Goal: Information Seeking & Learning: Learn about a topic

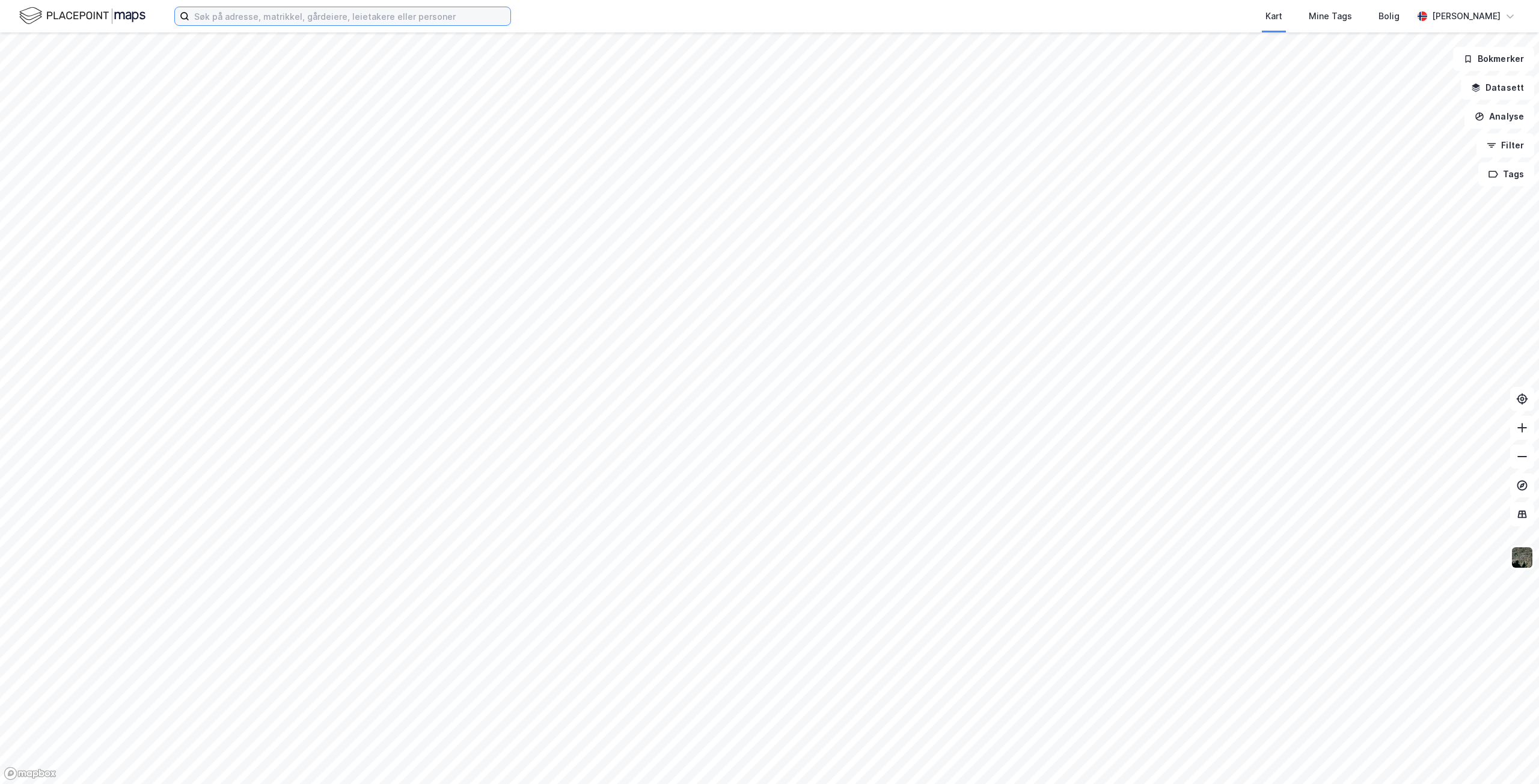
click at [364, 15] on input at bounding box center [350, 16] width 321 height 18
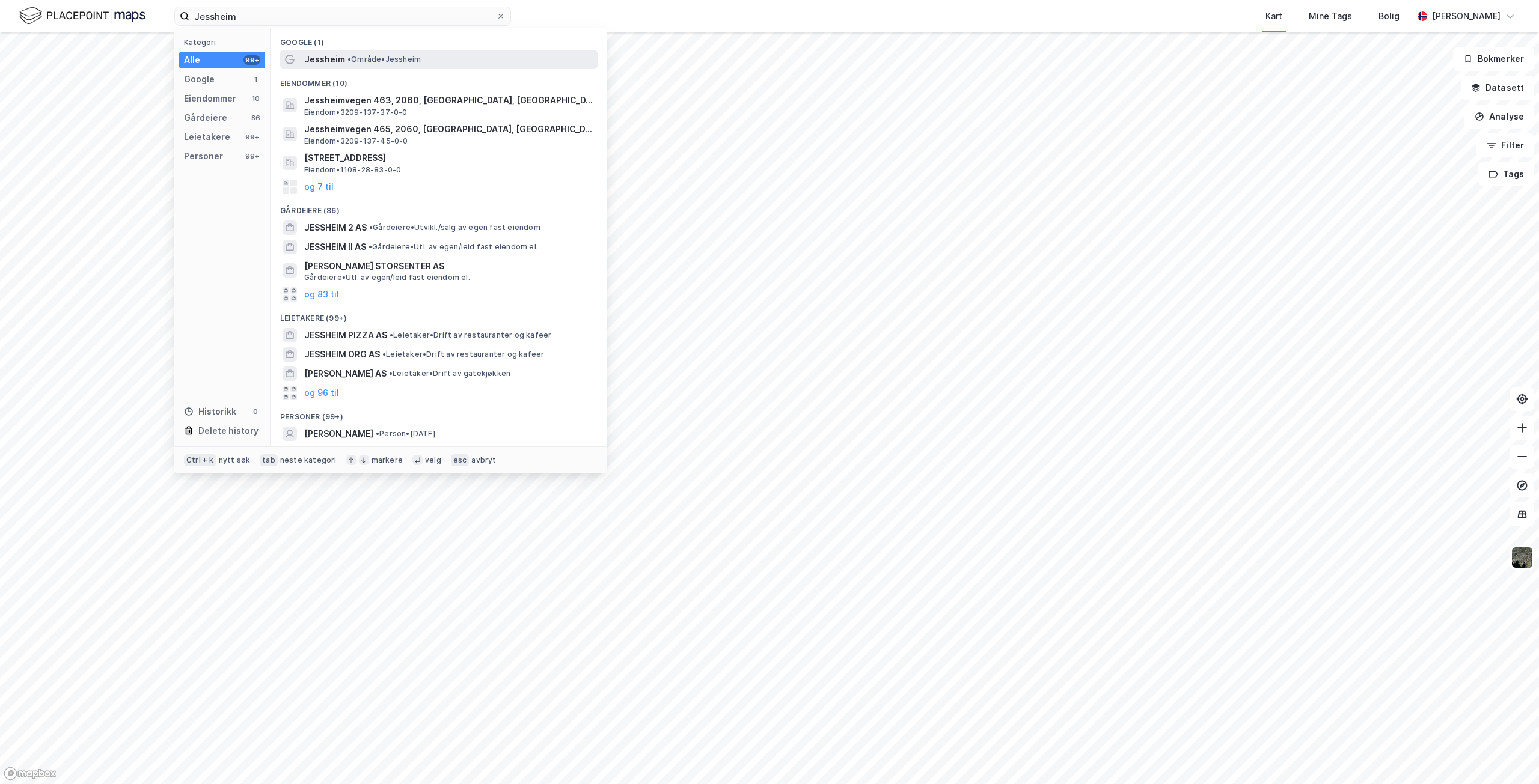
click at [315, 61] on span "Jessheim" at bounding box center [324, 60] width 41 height 14
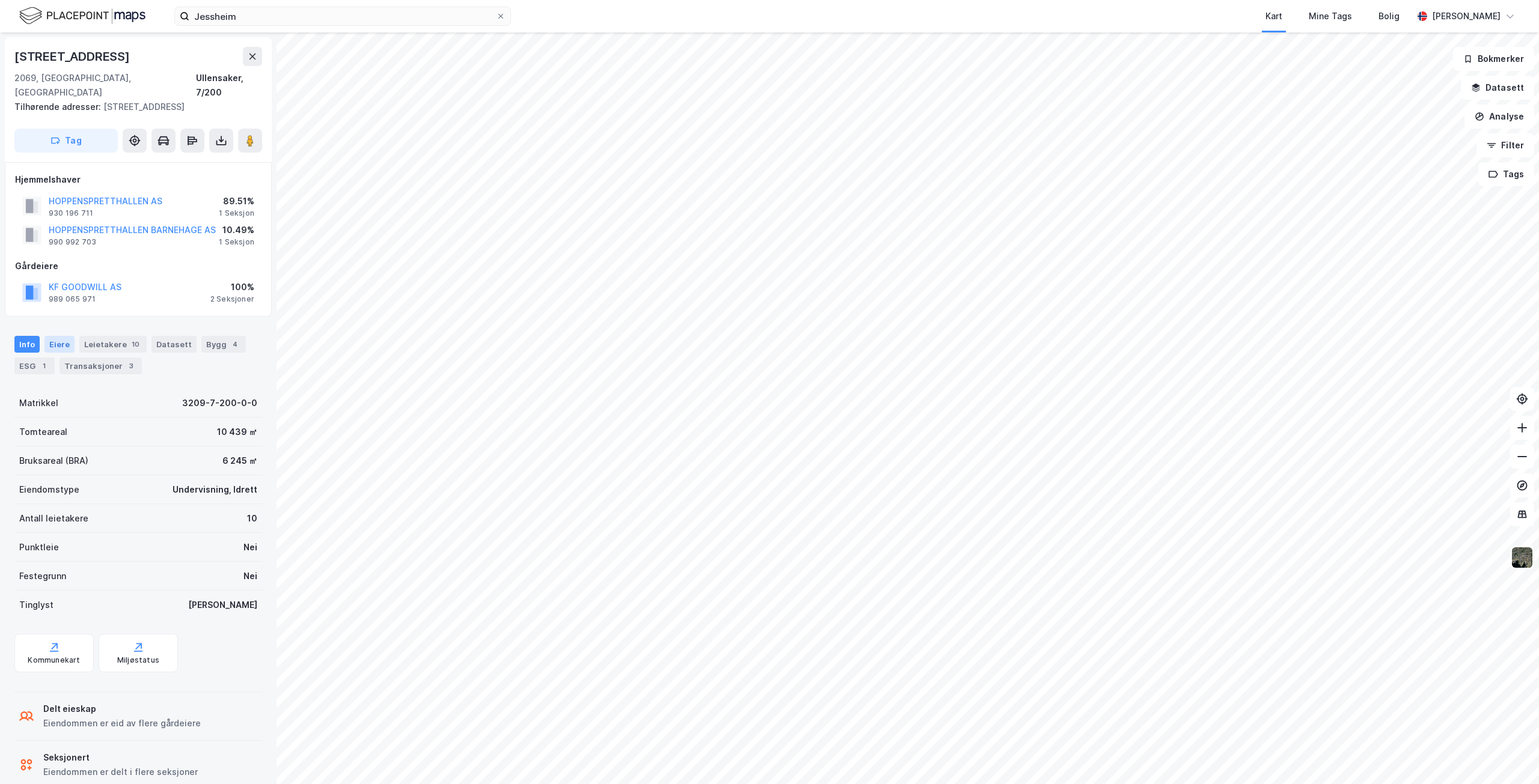
click at [64, 336] on div "Eiere" at bounding box center [59, 344] width 30 height 17
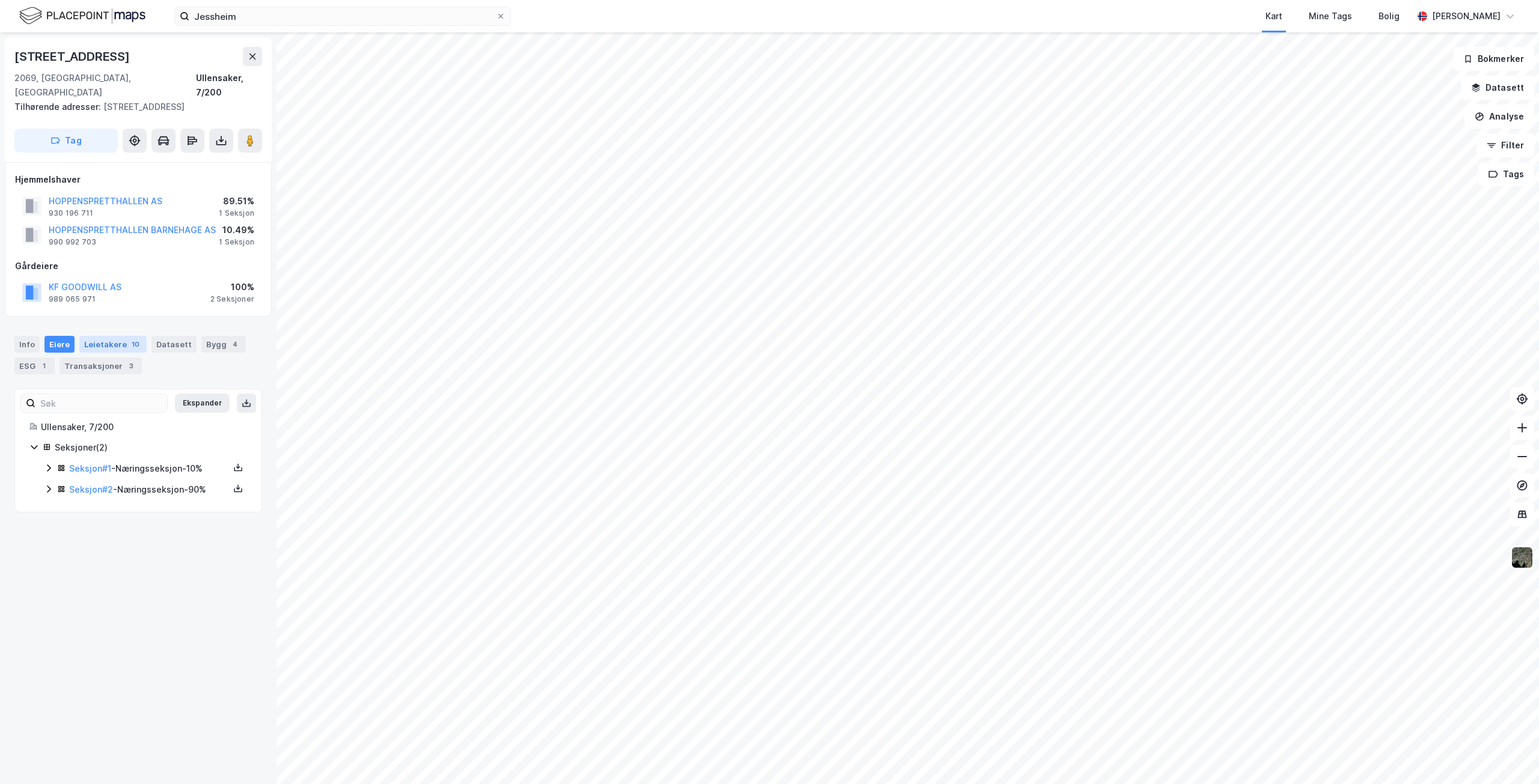
click at [110, 336] on div "Leietakere 10" at bounding box center [113, 344] width 68 height 17
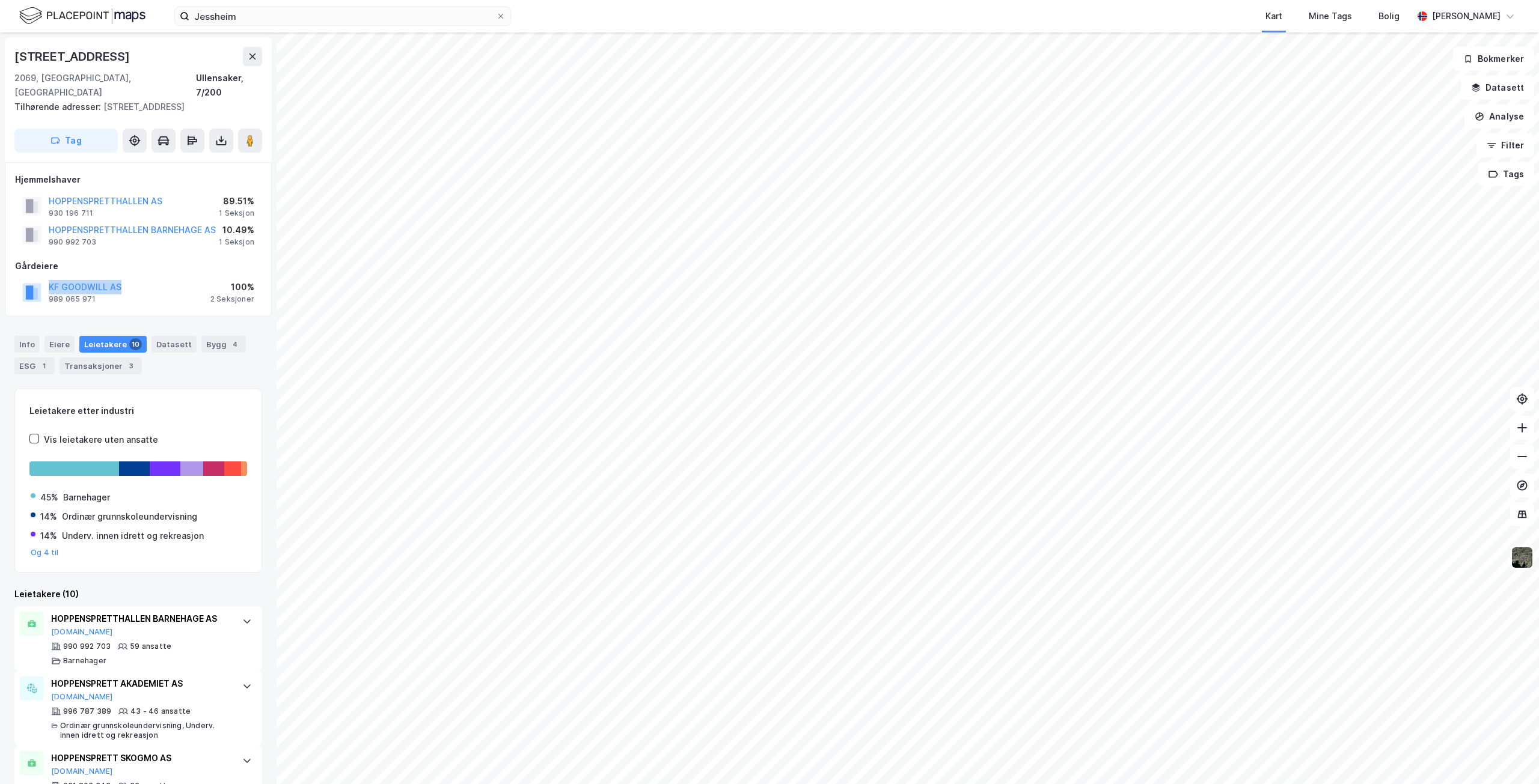
drag, startPoint x: 48, startPoint y: 271, endPoint x: 123, endPoint y: 277, distance: 75.2
click at [123, 277] on div "KF GOODWILL AS 989 065 971 100% 2 Seksjoner" at bounding box center [138, 292] width 247 height 29
copy button "KF GOODWILL AS"
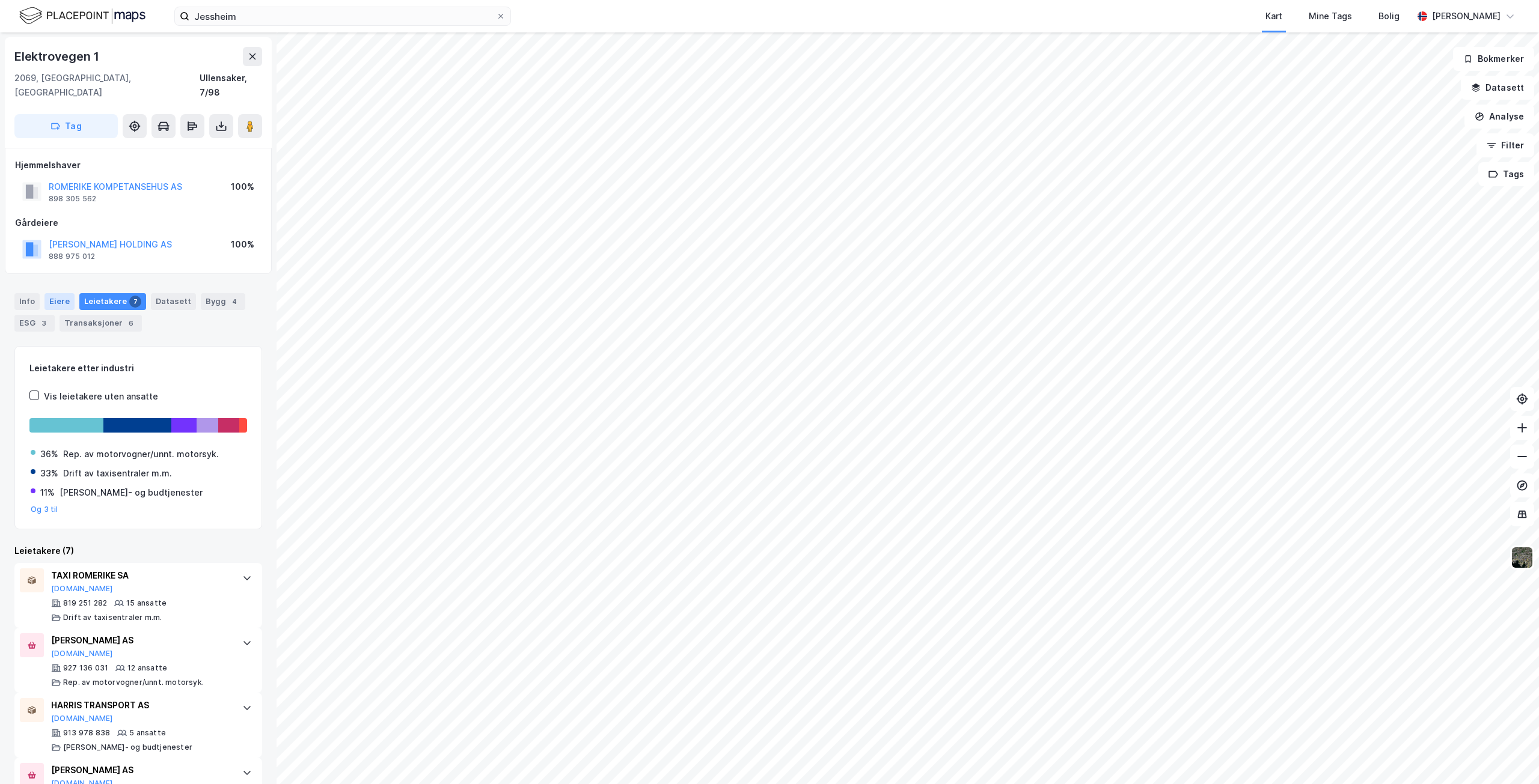
click at [61, 294] on div "Eiere" at bounding box center [59, 302] width 30 height 17
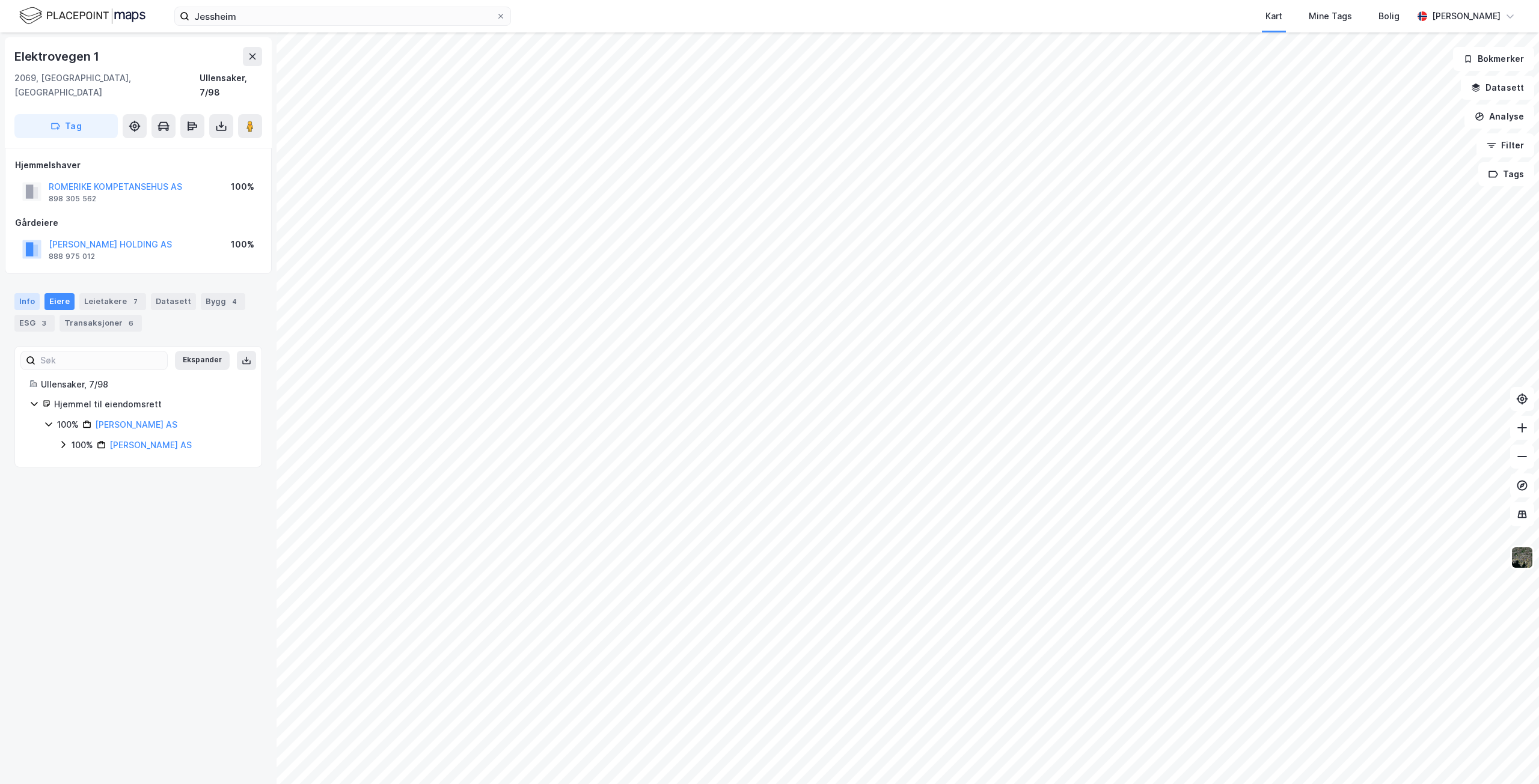
click at [21, 294] on div "Info" at bounding box center [27, 302] width 25 height 17
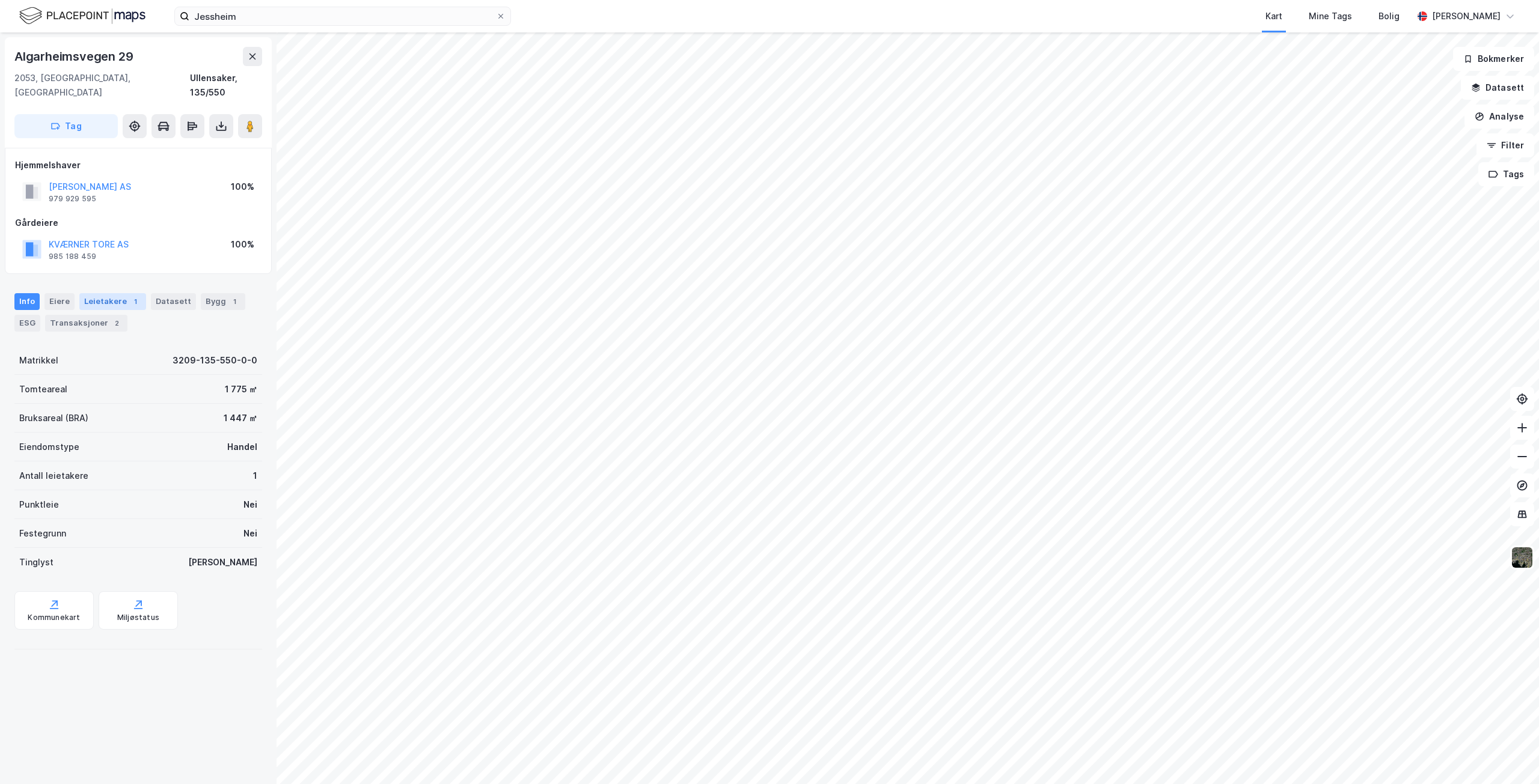
click at [116, 294] on div "Leietakere 1" at bounding box center [113, 302] width 67 height 17
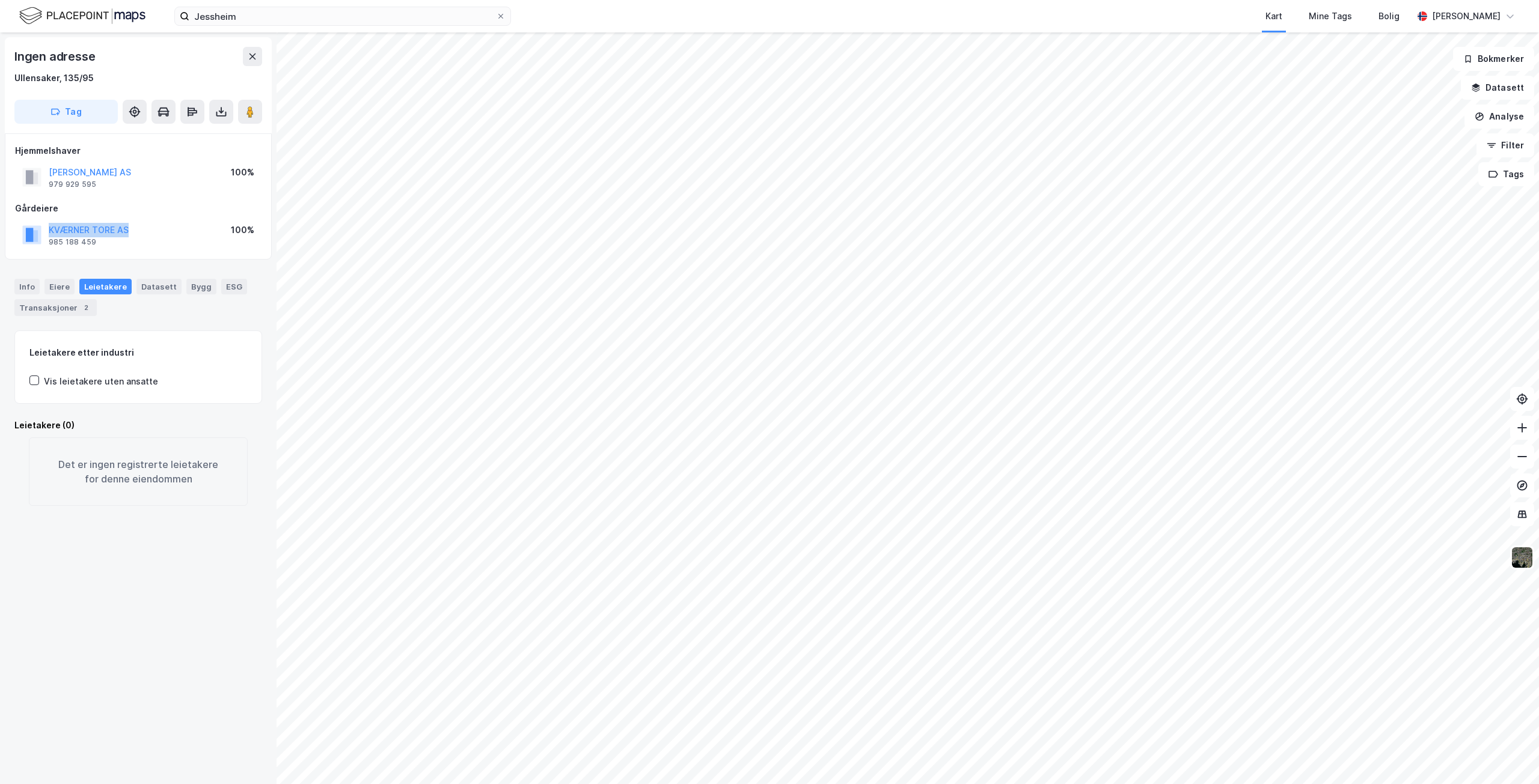
drag, startPoint x: 48, startPoint y: 229, endPoint x: 132, endPoint y: 229, distance: 84.0
click at [132, 229] on div "[PERSON_NAME] AS 985 188 459 100%" at bounding box center [138, 235] width 247 height 29
copy button "KVÆRNER TORE AS"
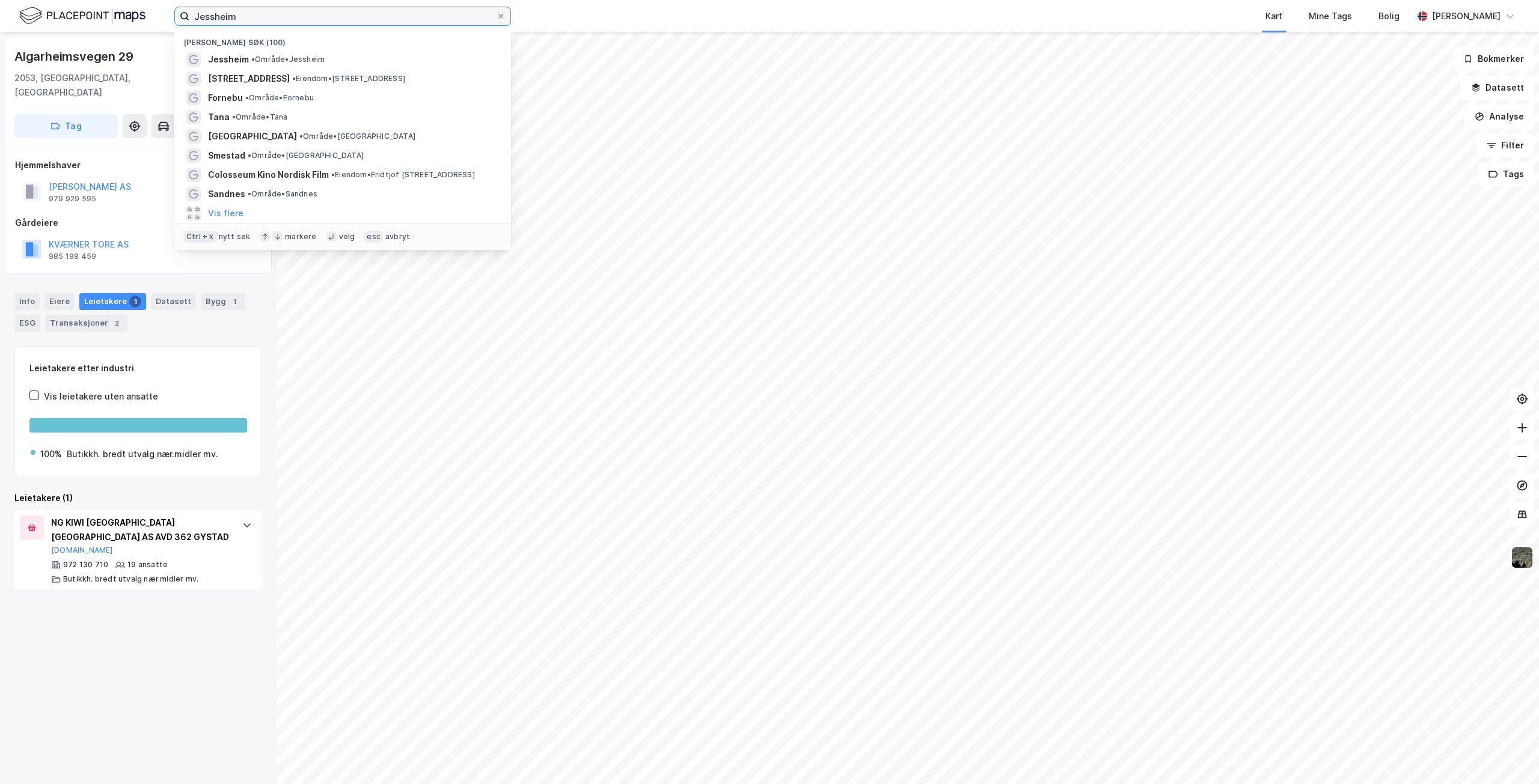
click at [302, 19] on input "Jessheim" at bounding box center [343, 16] width 306 height 18
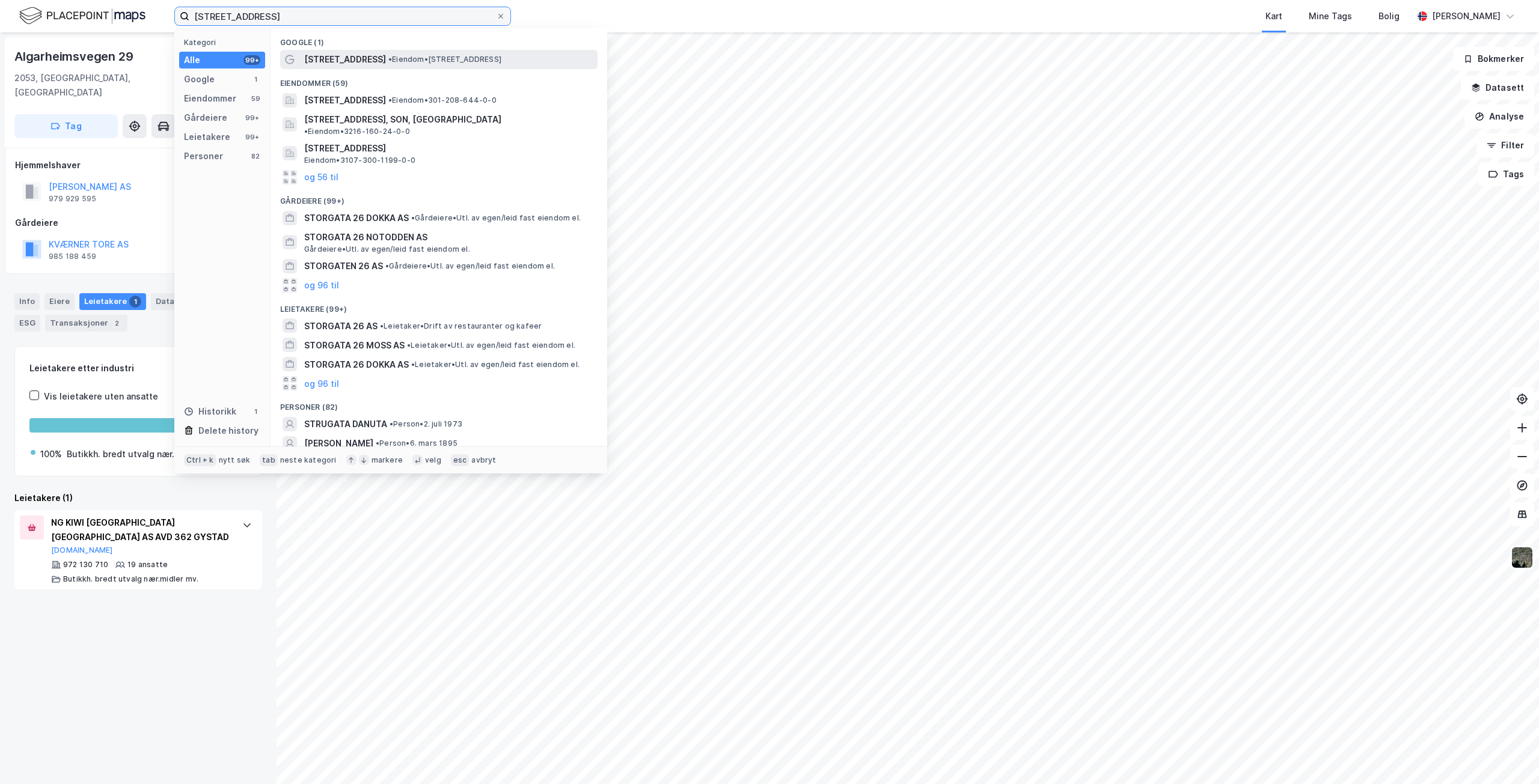
type input "[STREET_ADDRESS]"
click at [323, 57] on span "[STREET_ADDRESS]" at bounding box center [345, 60] width 81 height 14
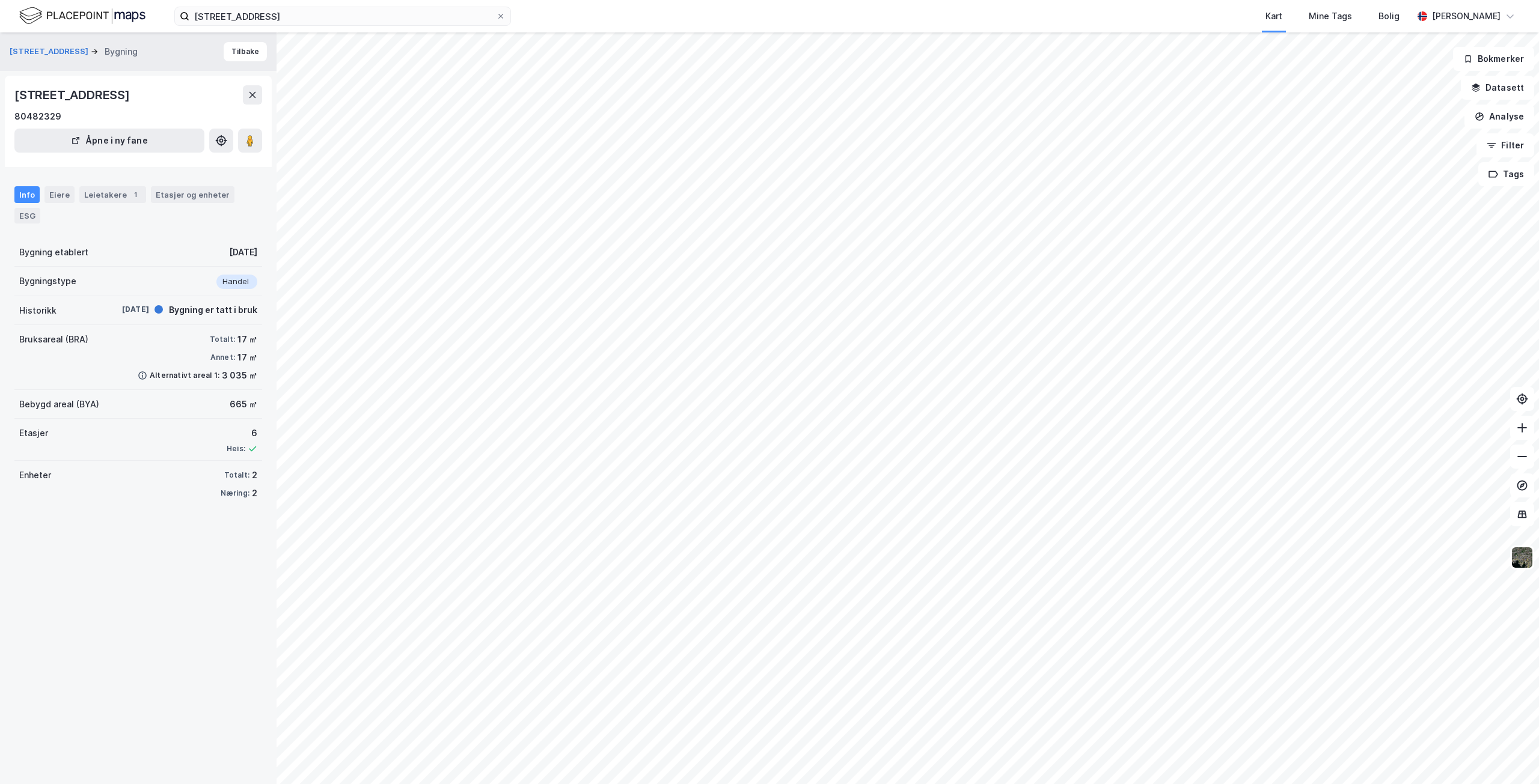
click at [223, 377] on div "3 035 ㎡" at bounding box center [239, 376] width 35 height 14
click at [54, 193] on div "Eiere" at bounding box center [59, 194] width 30 height 17
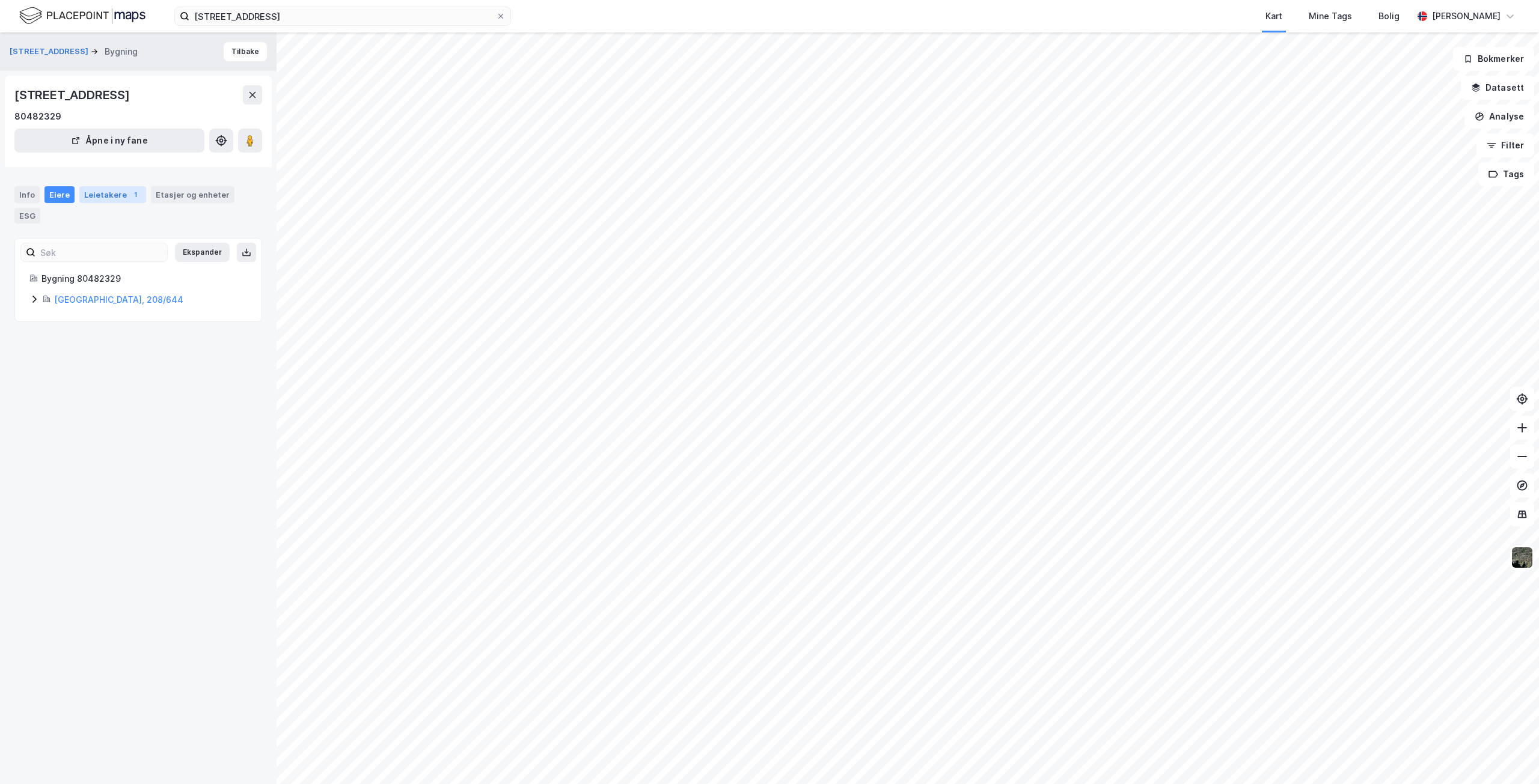
click at [98, 195] on div "Leietakere 1" at bounding box center [113, 194] width 67 height 17
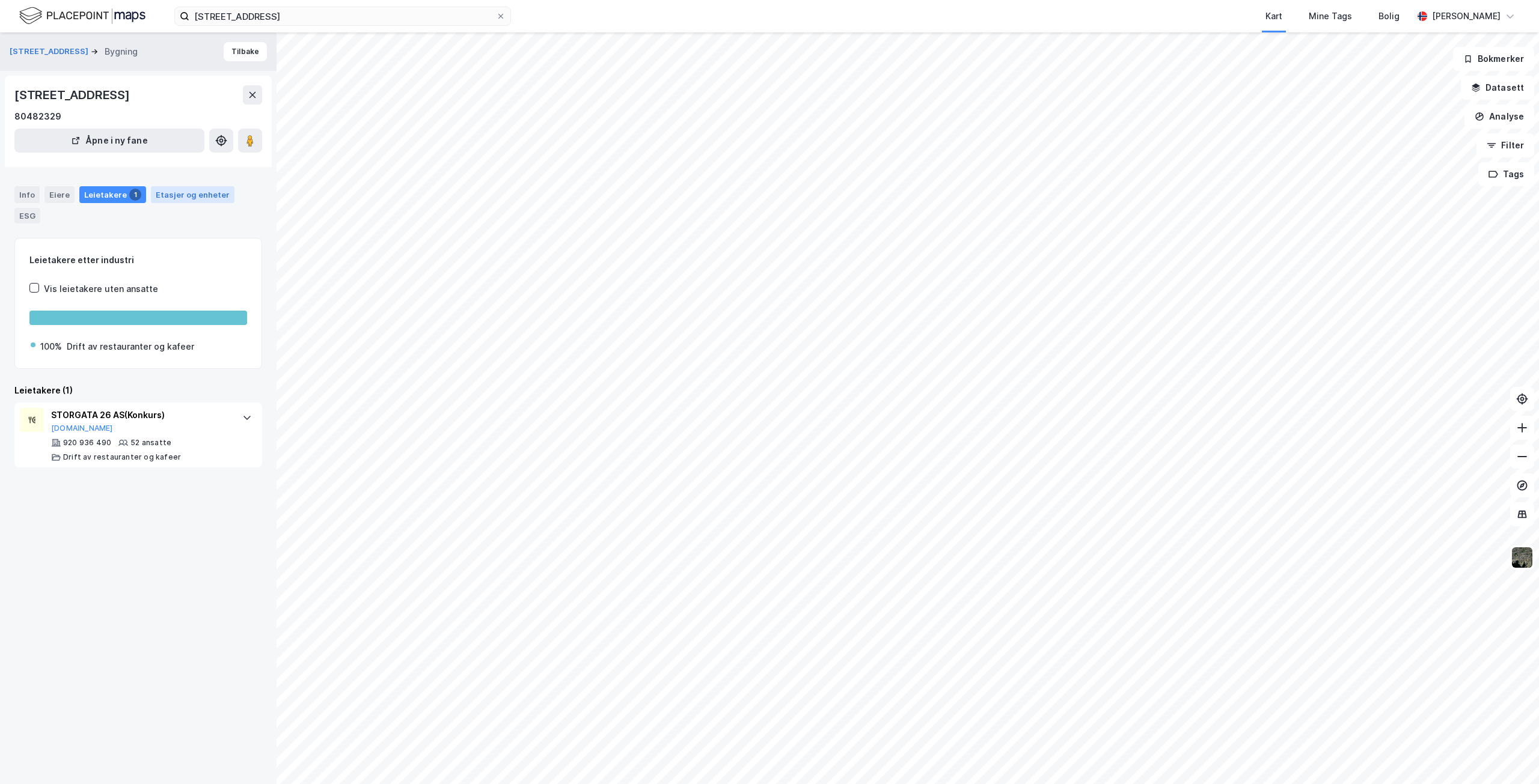
click at [164, 193] on div "Etasjer og enheter" at bounding box center [192, 195] width 74 height 11
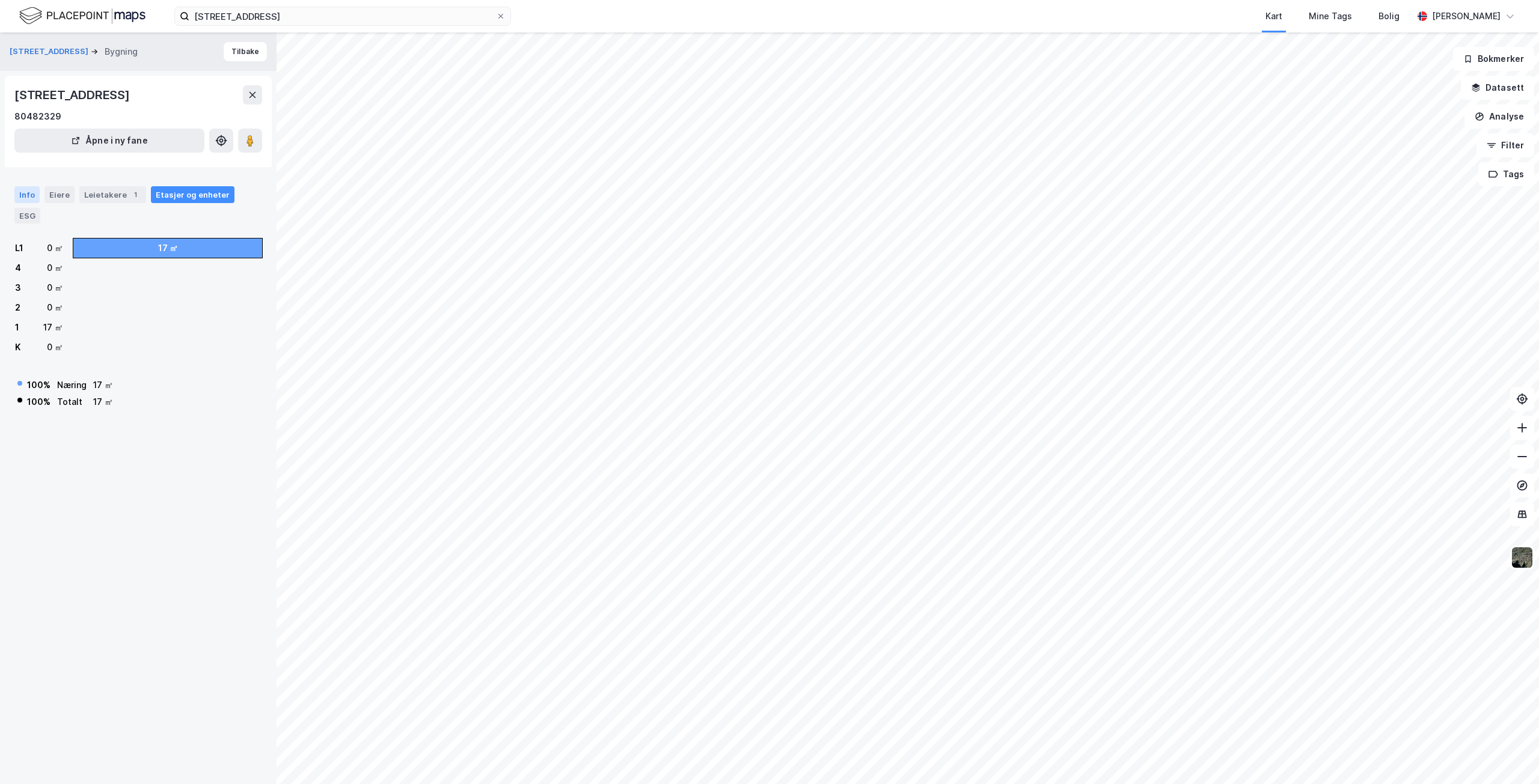
click at [31, 191] on div "Info" at bounding box center [27, 194] width 25 height 17
